Goal: Navigation & Orientation: Find specific page/section

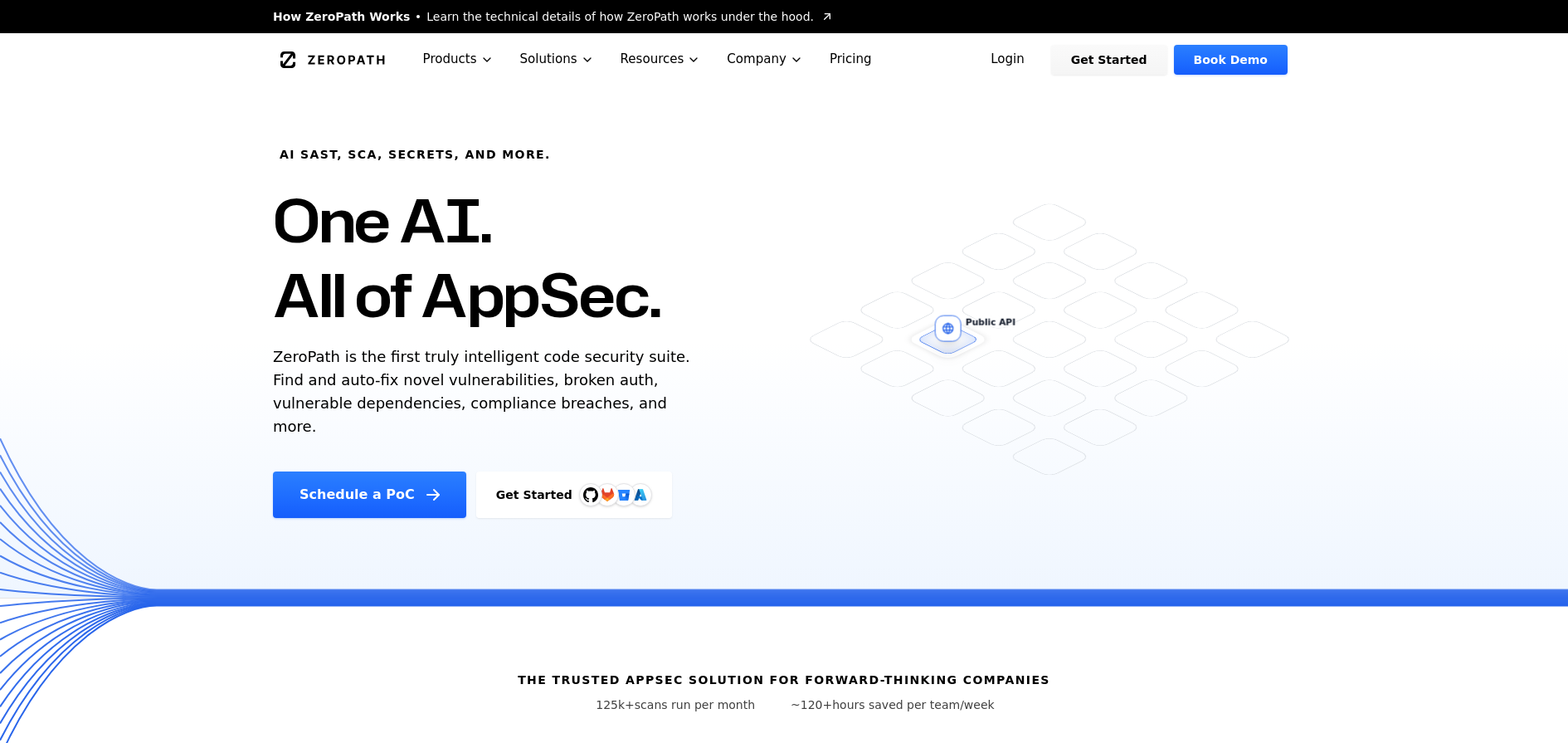
click at [1038, 63] on link "Login" at bounding box center [1007, 59] width 74 height 30
click at [1033, 59] on link "Login" at bounding box center [1007, 59] width 74 height 30
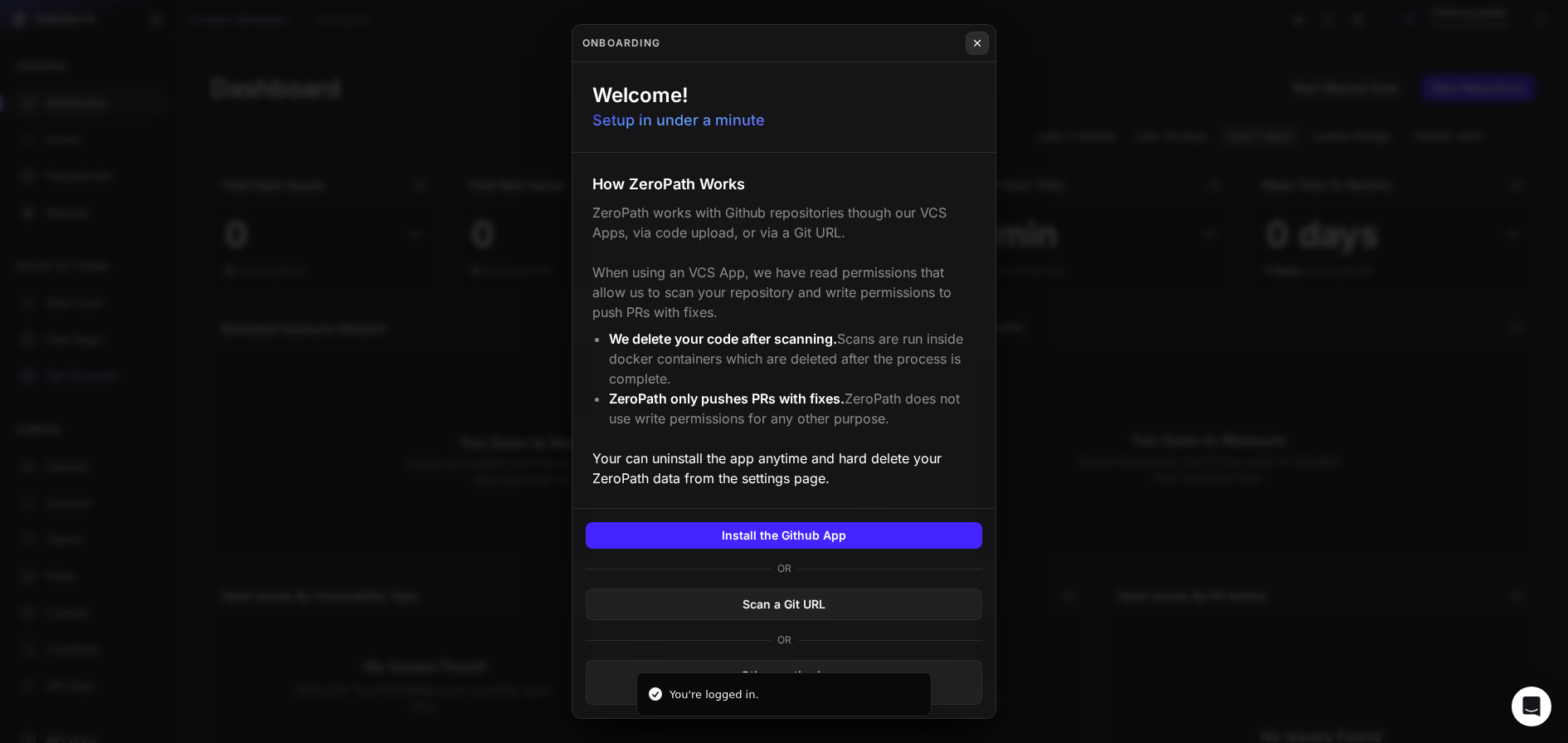
click at [974, 46] on icon at bounding box center [977, 43] width 12 height 14
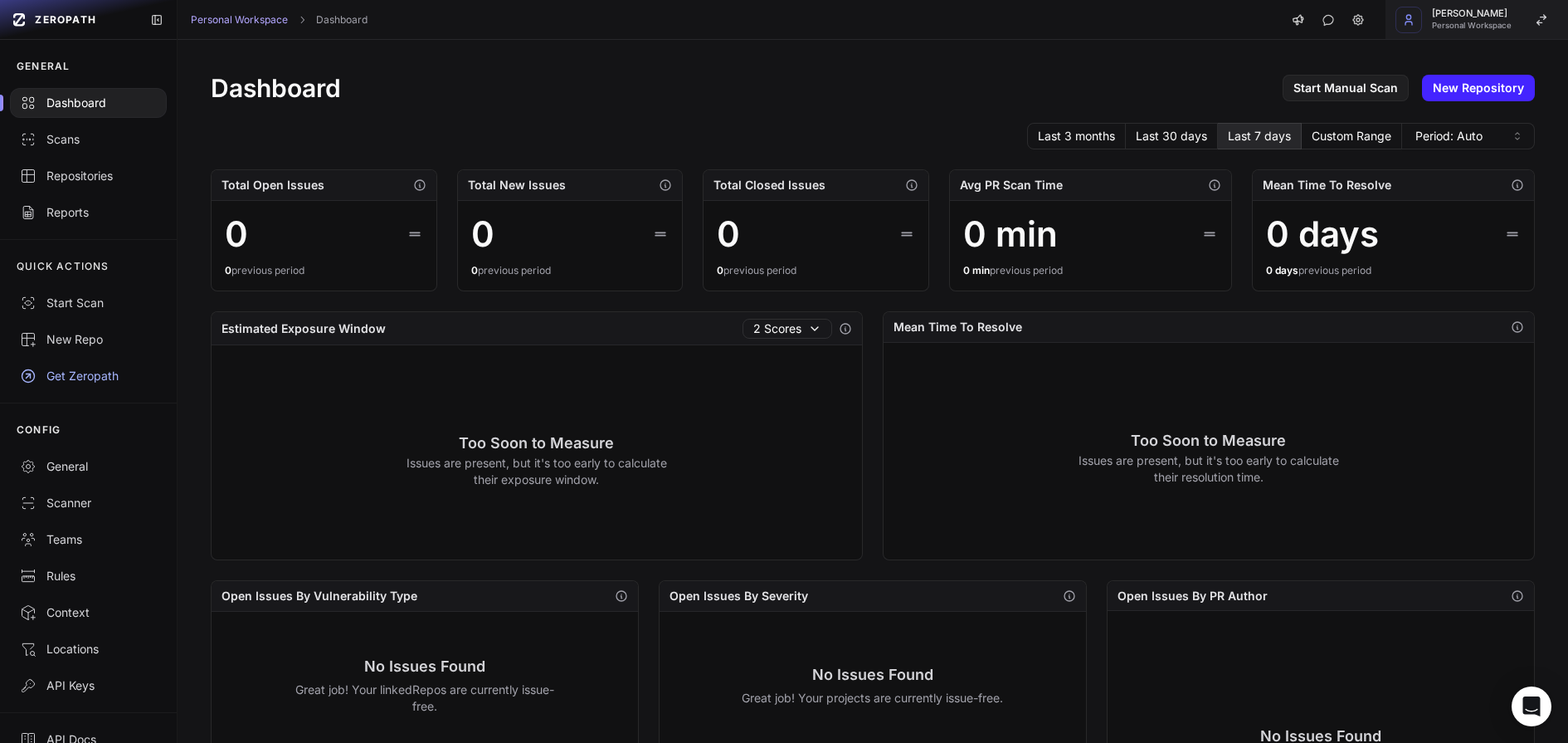
click at [1481, 30] on button "Muhammad Khattak Personal Workspace" at bounding box center [1476, 20] width 182 height 40
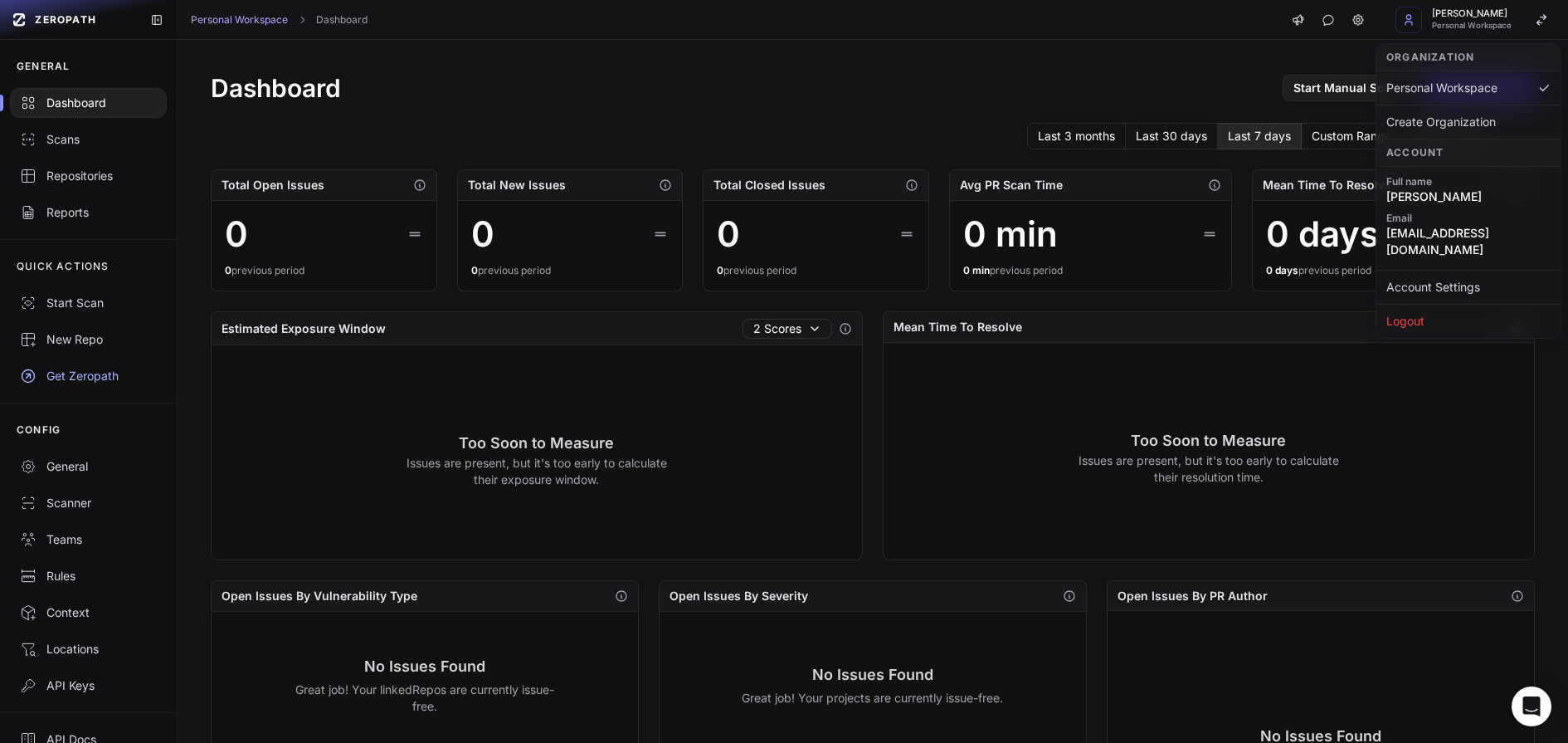
click at [612, 480] on p "Issues are present, but it's too early to calculate their exposure window." at bounding box center [537, 471] width 261 height 34
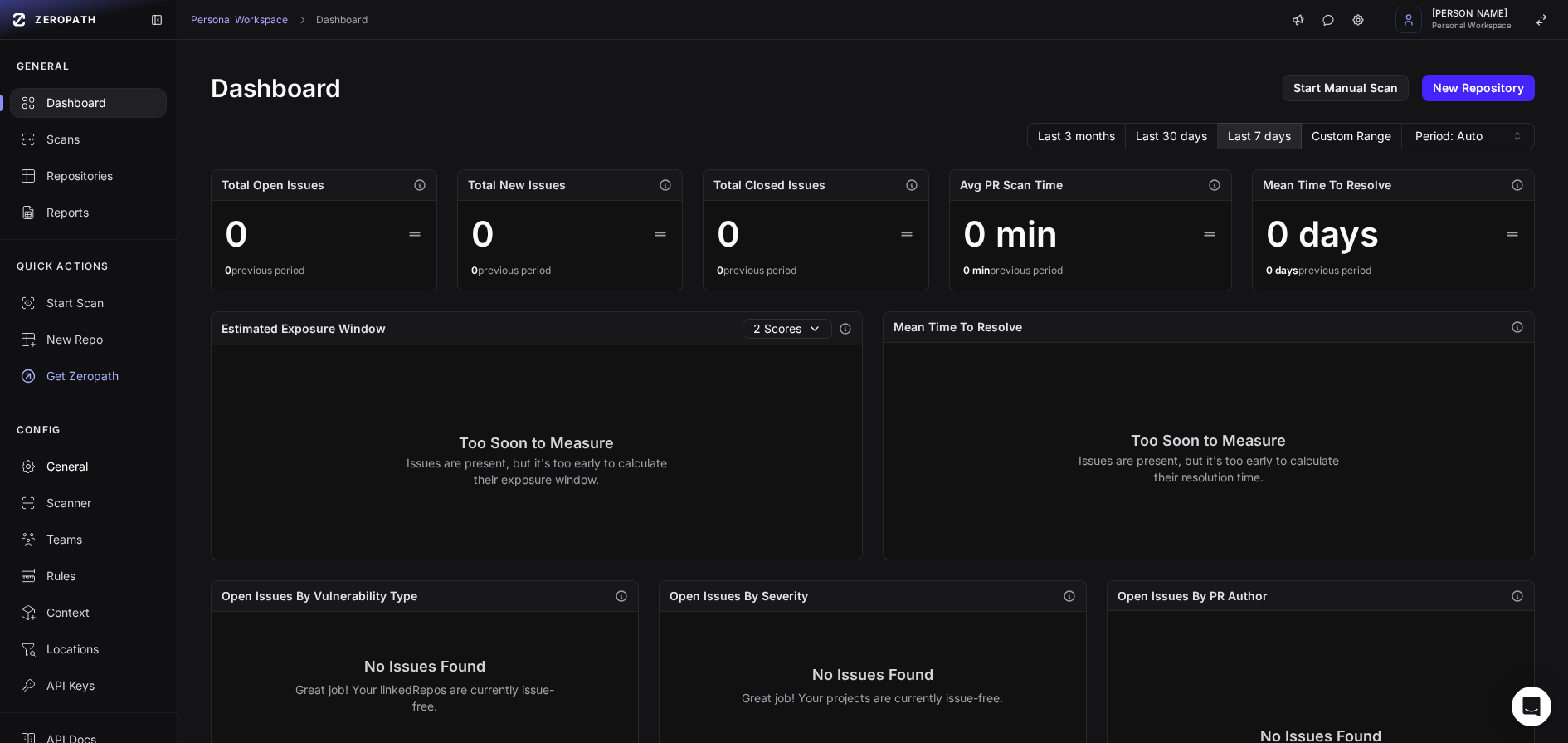
click at [80, 464] on div "General" at bounding box center [88, 466] width 137 height 16
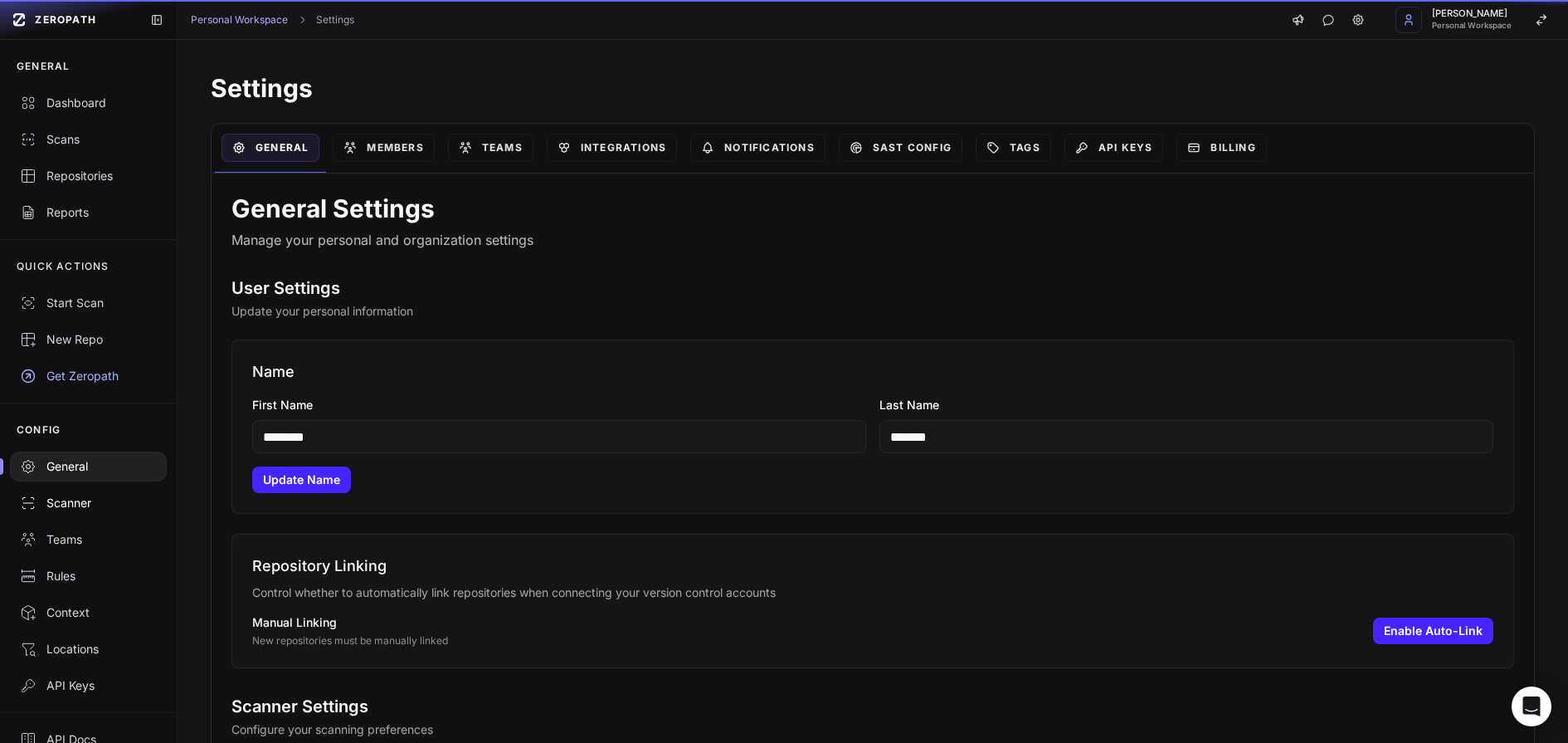
click at [80, 502] on div "Scanner" at bounding box center [88, 503] width 137 height 16
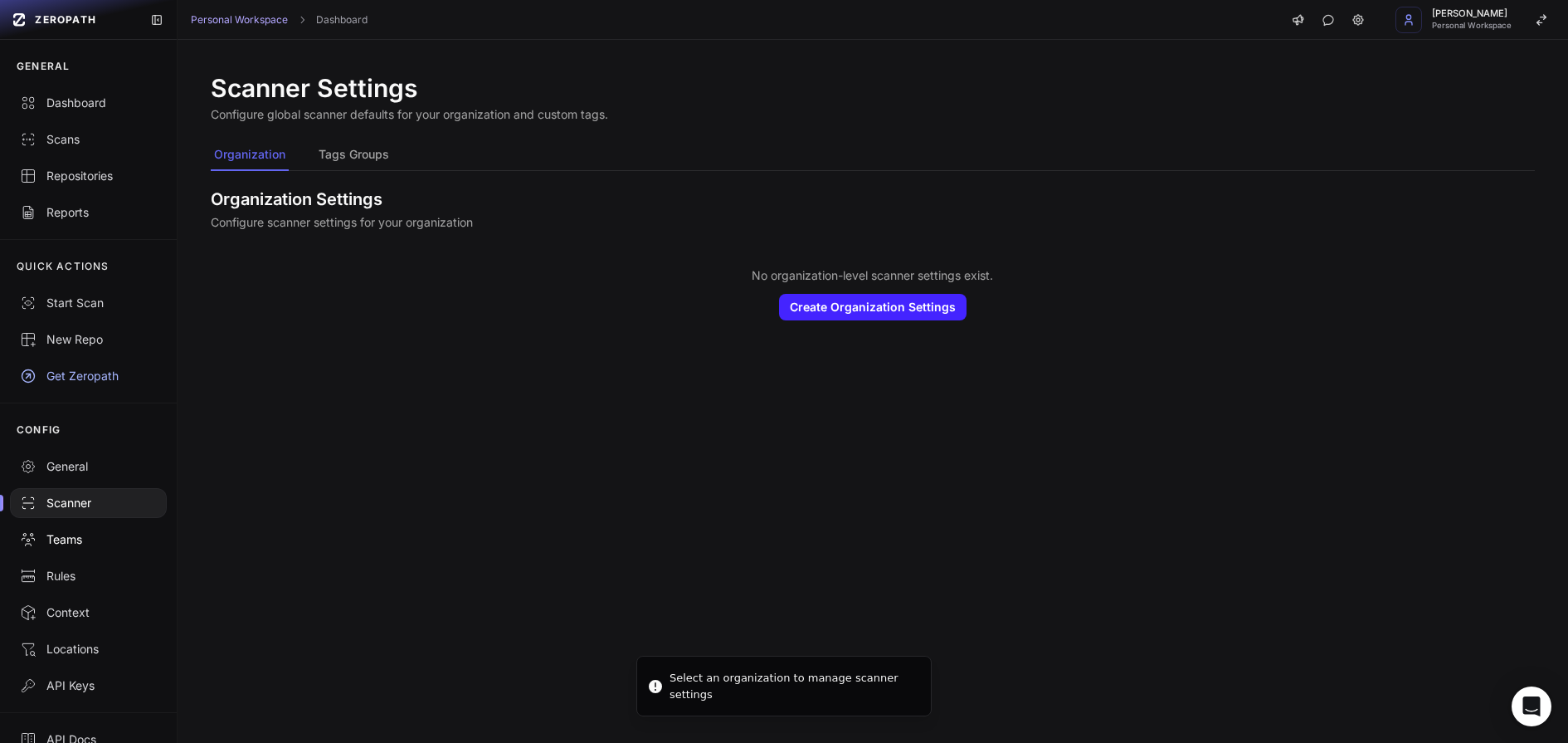
click at [79, 529] on link "Teams" at bounding box center [88, 540] width 177 height 36
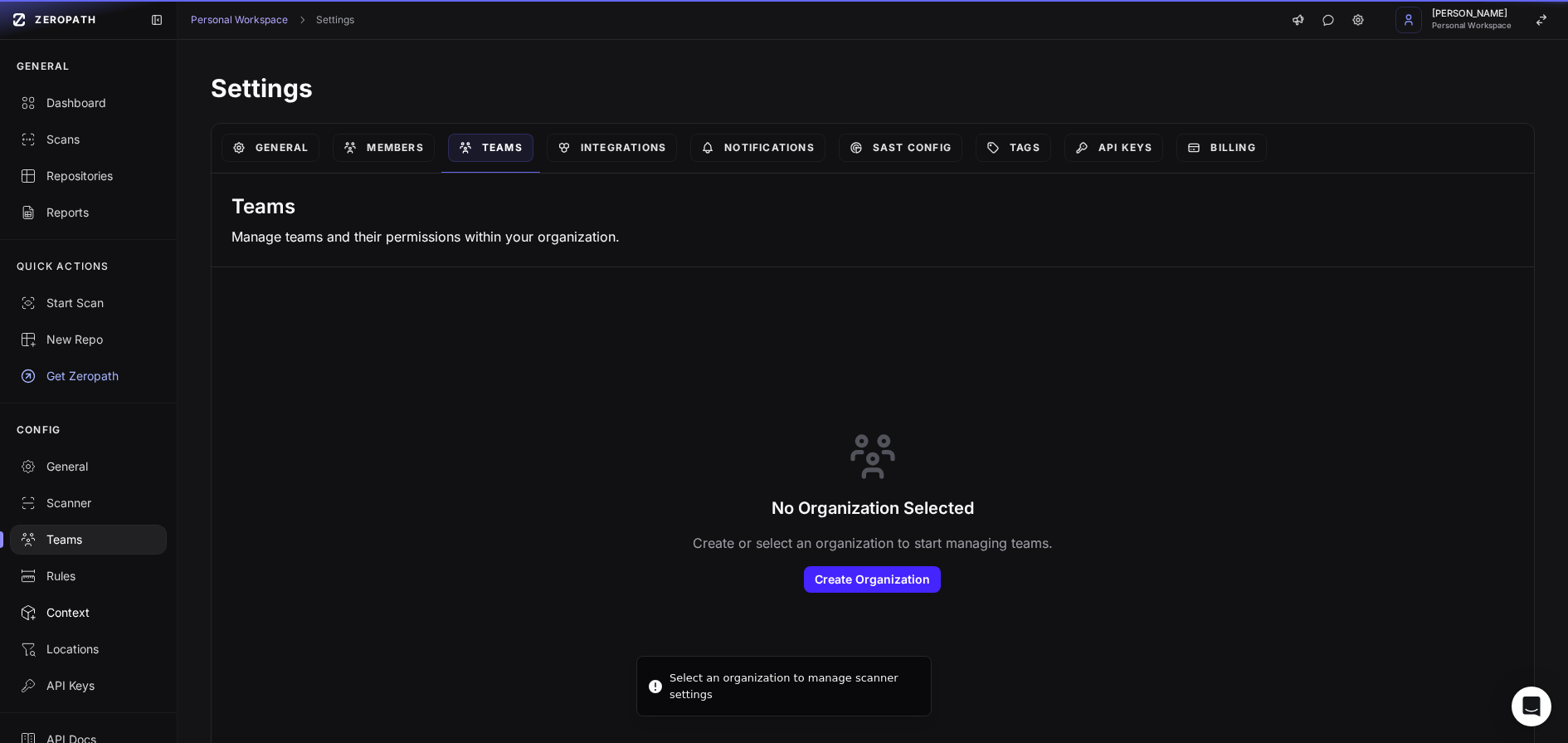
click at [76, 594] on link "Context" at bounding box center [88, 612] width 177 height 36
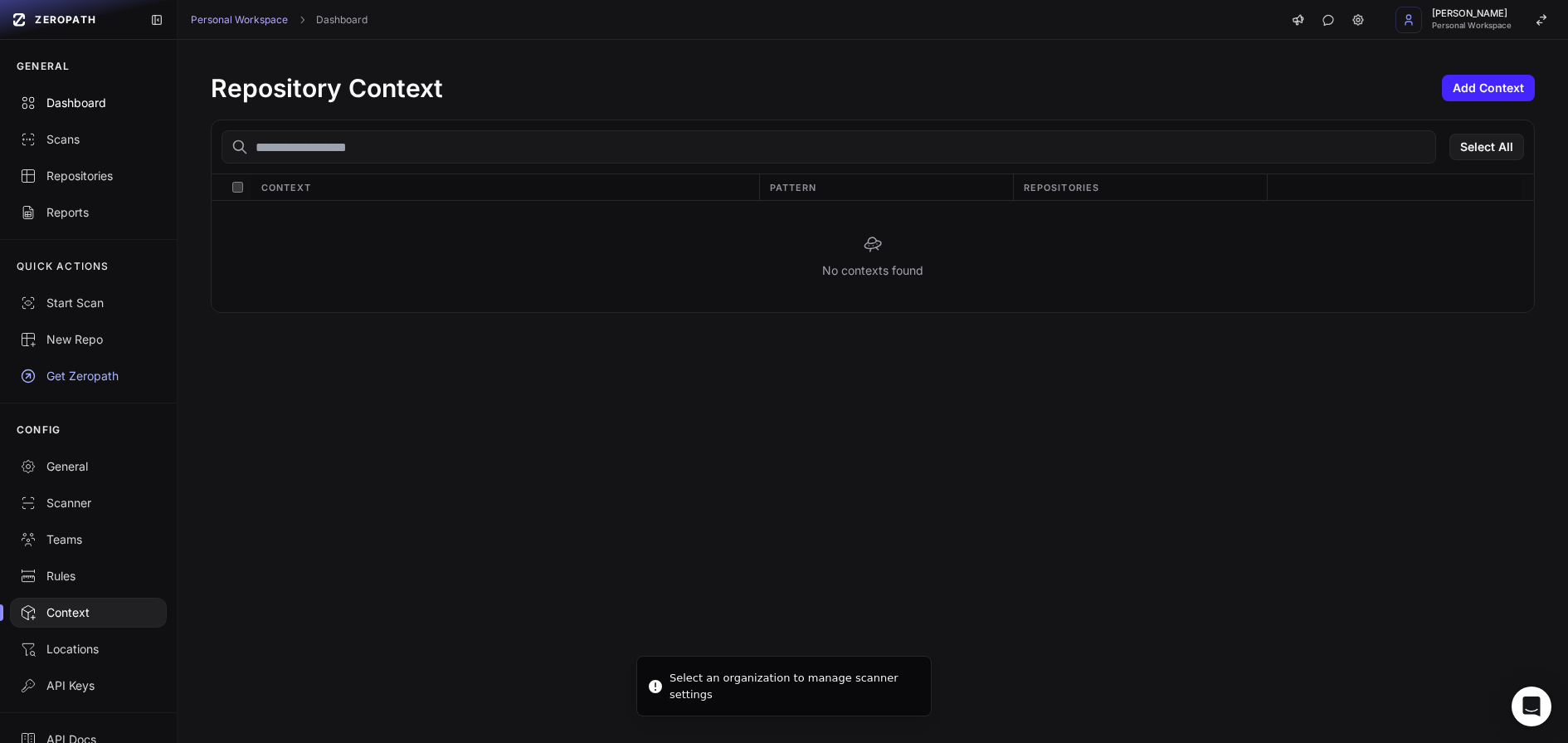
click at [104, 102] on div "Dashboard" at bounding box center [88, 103] width 137 height 16
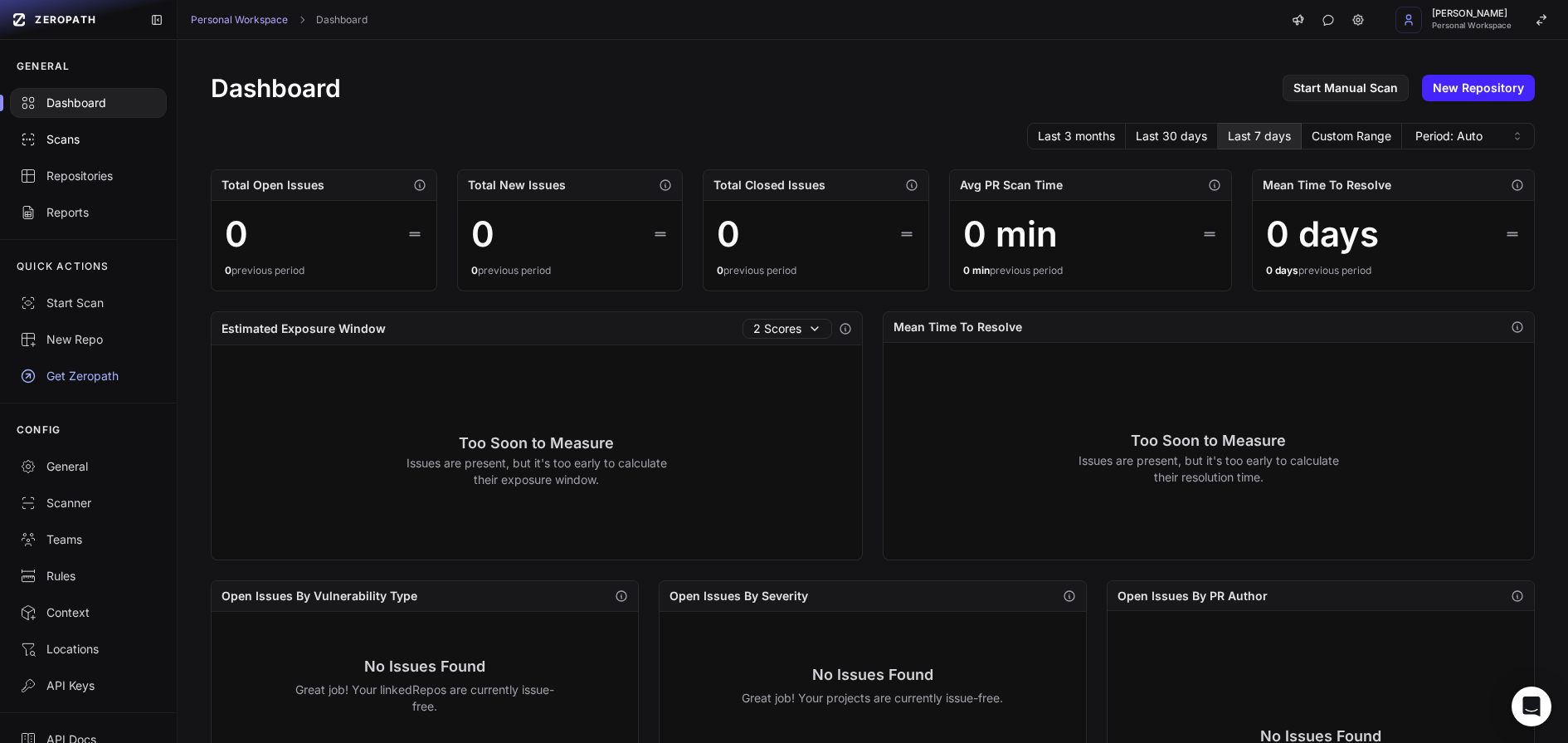
click at [76, 131] on div "Scans" at bounding box center [88, 139] width 137 height 16
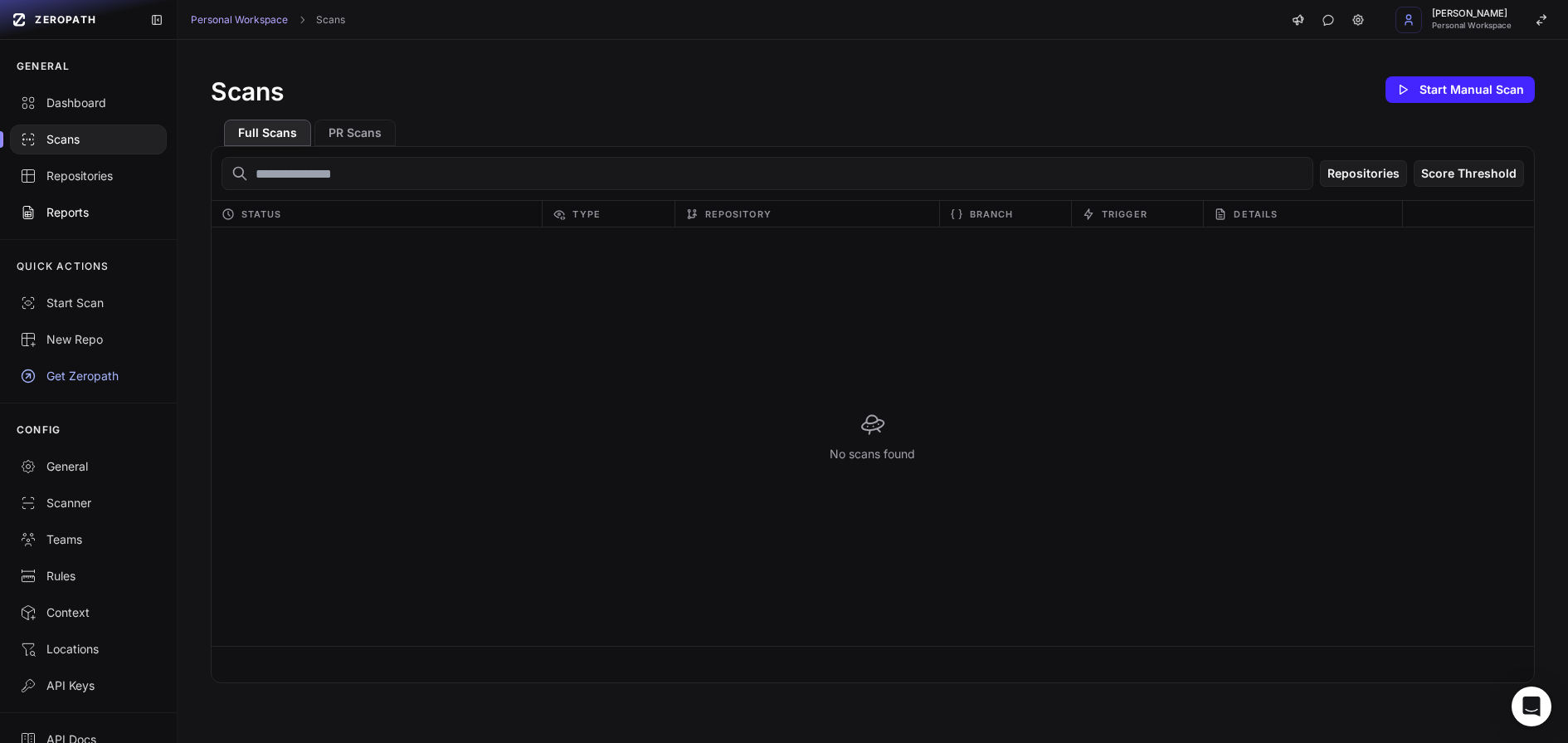
click at [76, 209] on div "Reports" at bounding box center [88, 213] width 137 height 16
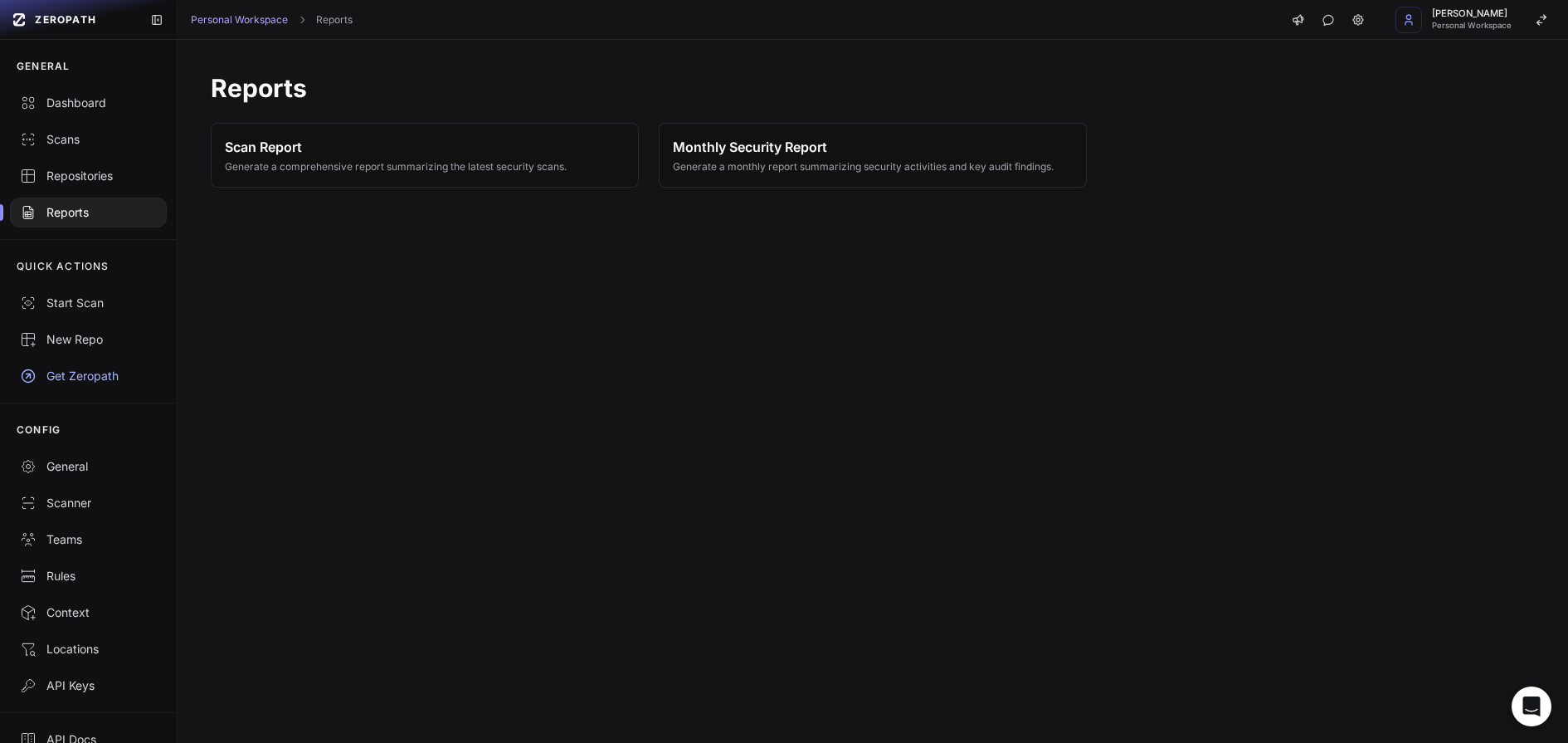
click at [78, 186] on link "Repositories" at bounding box center [88, 176] width 177 height 36
